Goal: Information Seeking & Learning: Learn about a topic

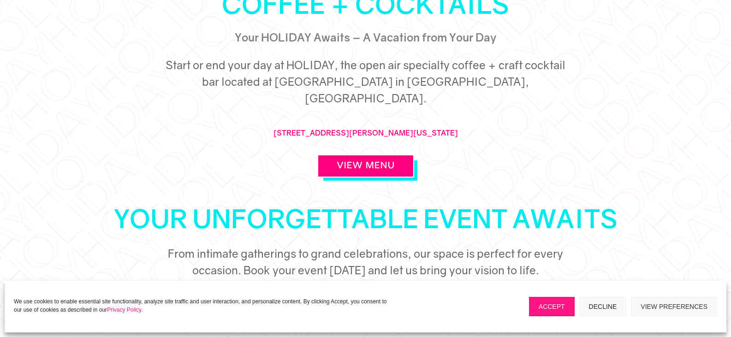
scroll to position [461, 0]
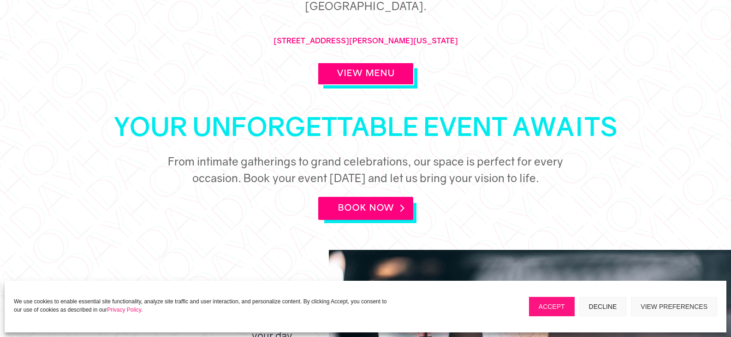
click at [368, 197] on link "BOOK NOW" at bounding box center [365, 208] width 95 height 23
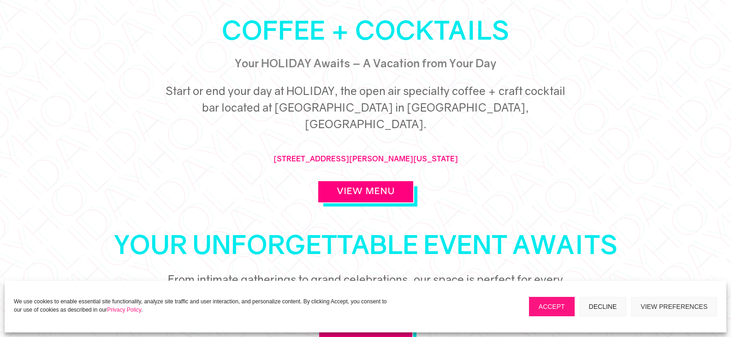
scroll to position [322, 0]
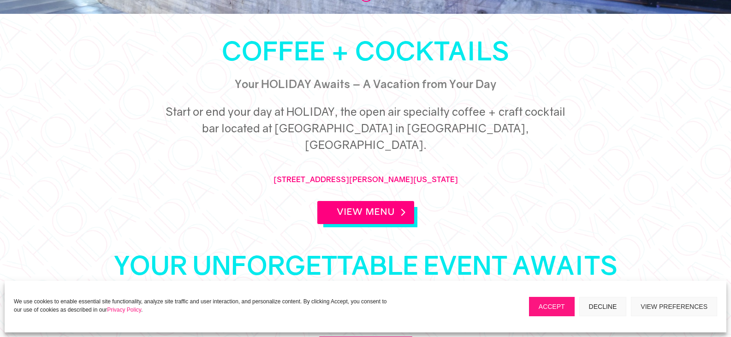
click at [384, 201] on link "View Menu" at bounding box center [365, 212] width 97 height 23
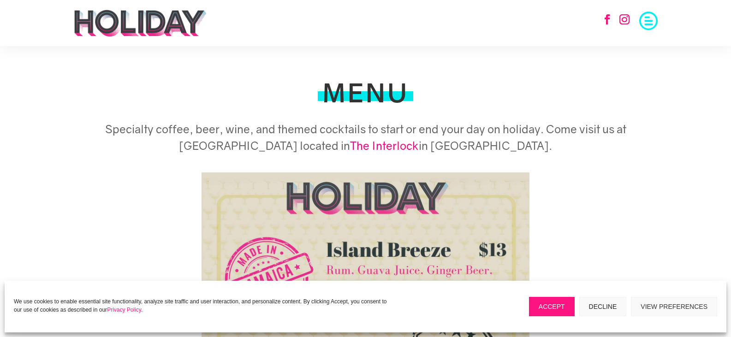
click at [350, 146] on link "The Interlock" at bounding box center [384, 145] width 69 height 13
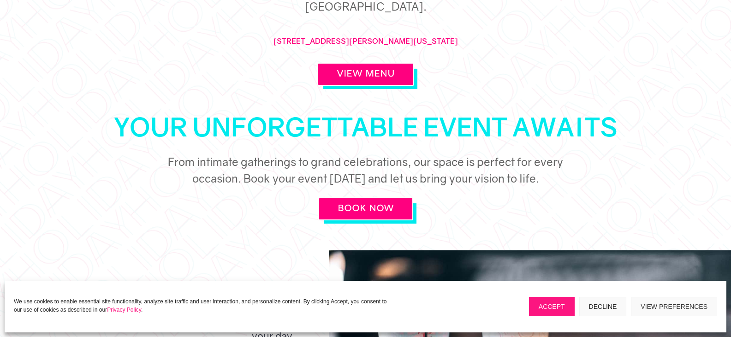
scroll to position [461, 0]
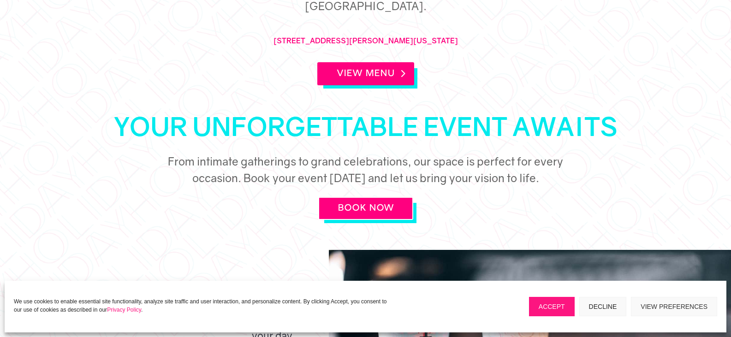
click at [371, 62] on link "View Menu" at bounding box center [365, 73] width 97 height 23
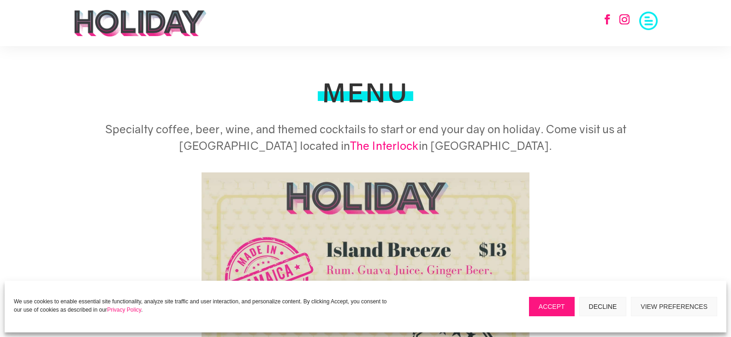
click at [368, 145] on link "The Interlock" at bounding box center [384, 145] width 69 height 13
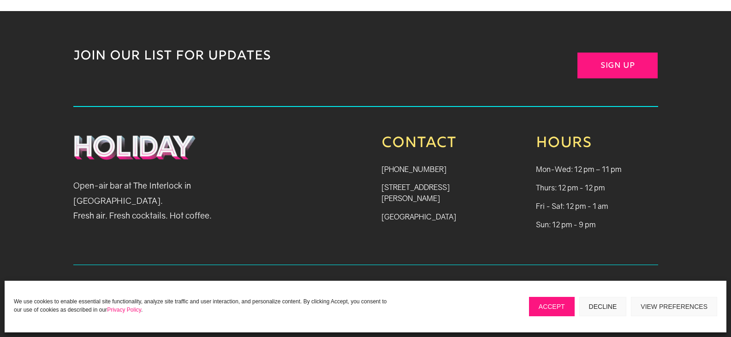
scroll to position [1134, 0]
